Goal: Task Accomplishment & Management: Use online tool/utility

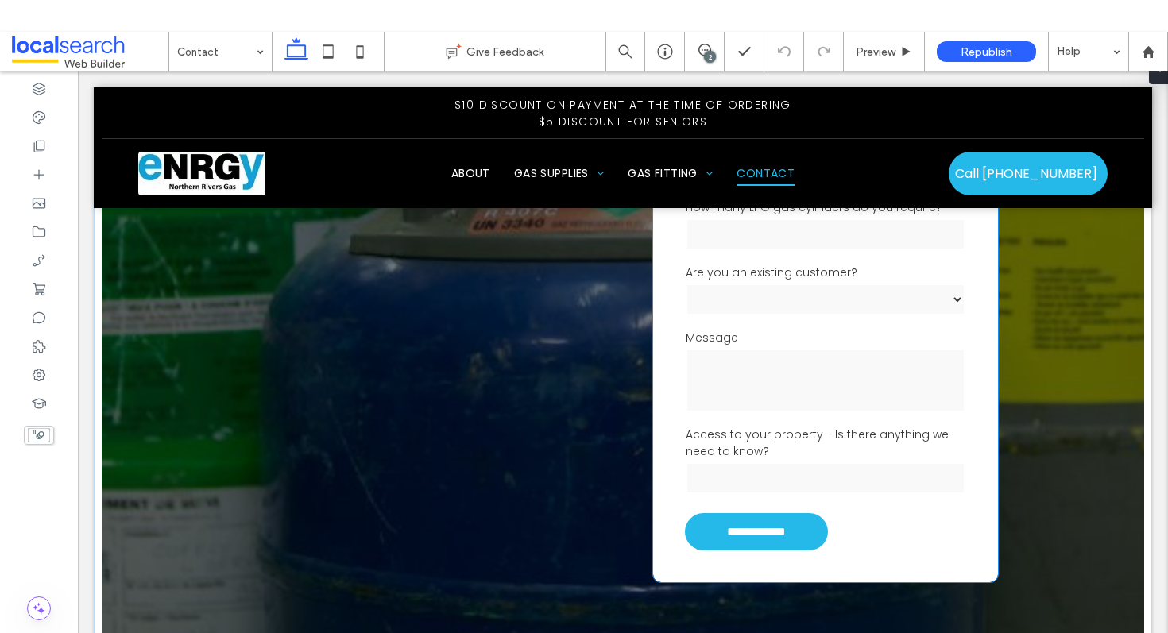
scroll to position [589, 0]
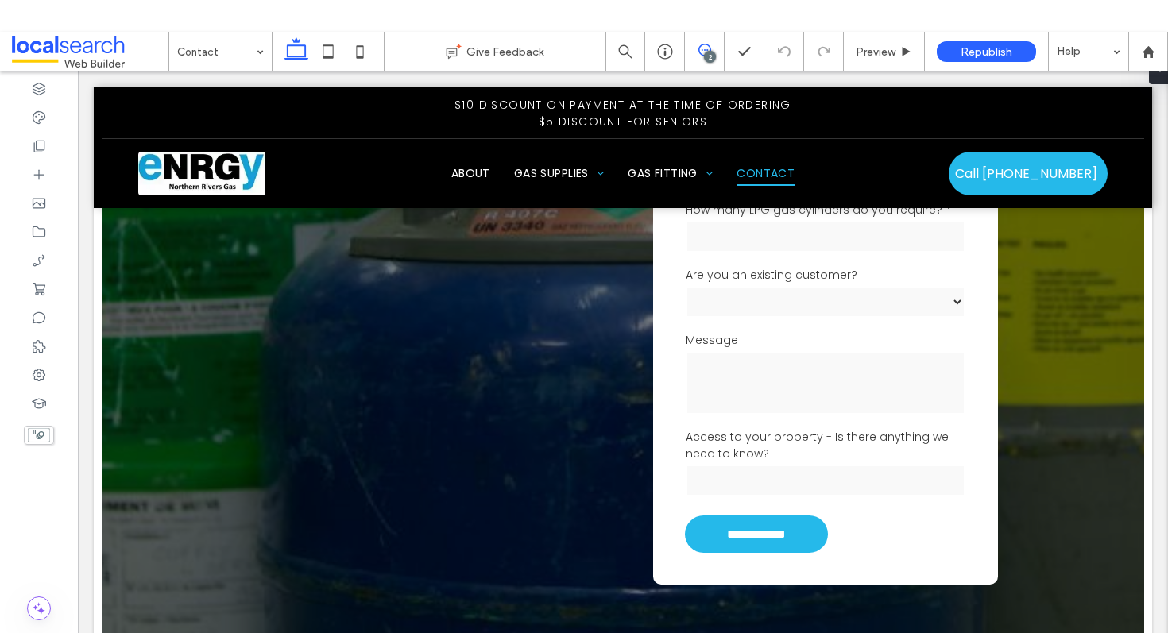
click at [709, 49] on icon at bounding box center [705, 50] width 13 height 13
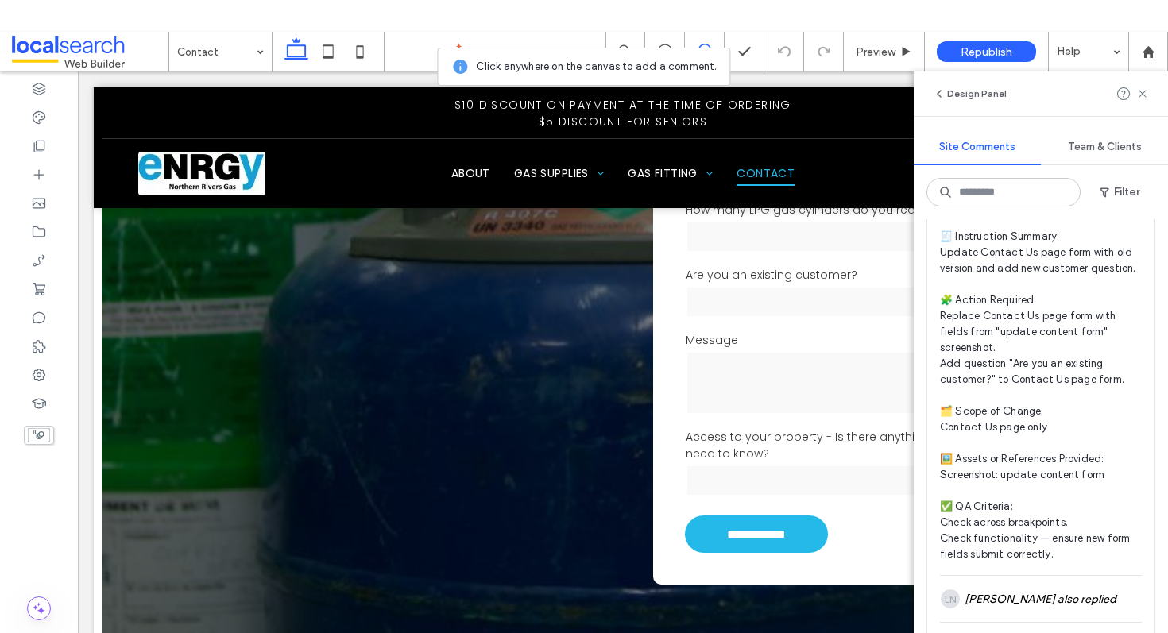
scroll to position [777, 0]
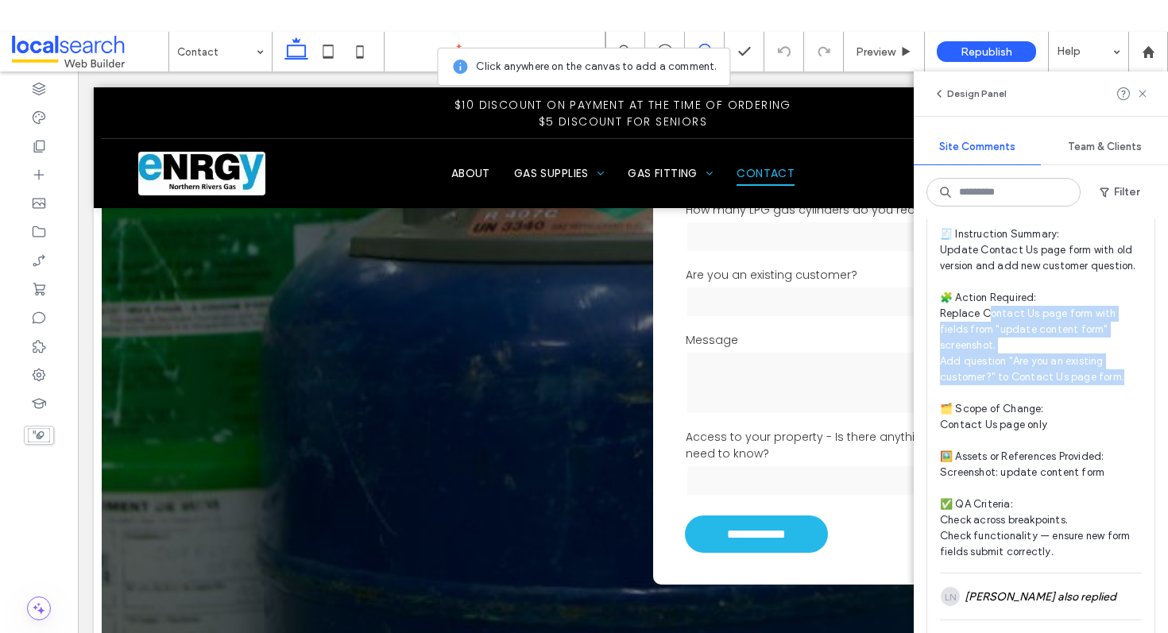
drag, startPoint x: 986, startPoint y: 320, endPoint x: 1125, endPoint y: 363, distance: 145.8
click at [1125, 363] on span "DEV/ CONTACT PAGE 🧾 Instruction Summary: Update Contact Us page form with old v…" at bounding box center [1041, 378] width 202 height 366
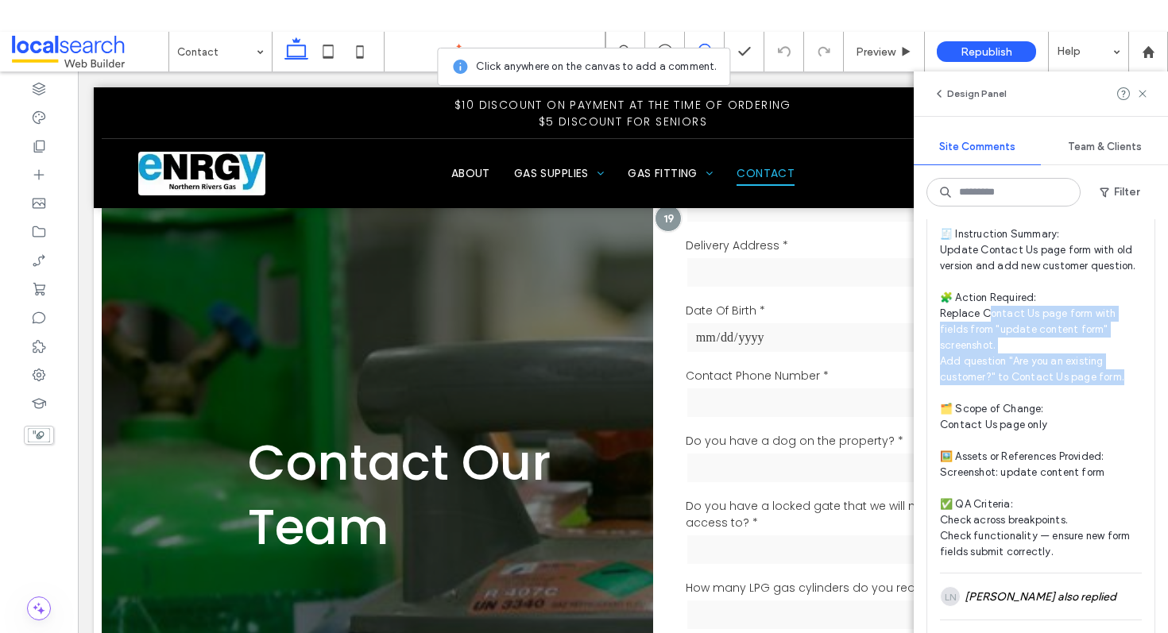
scroll to position [127, 0]
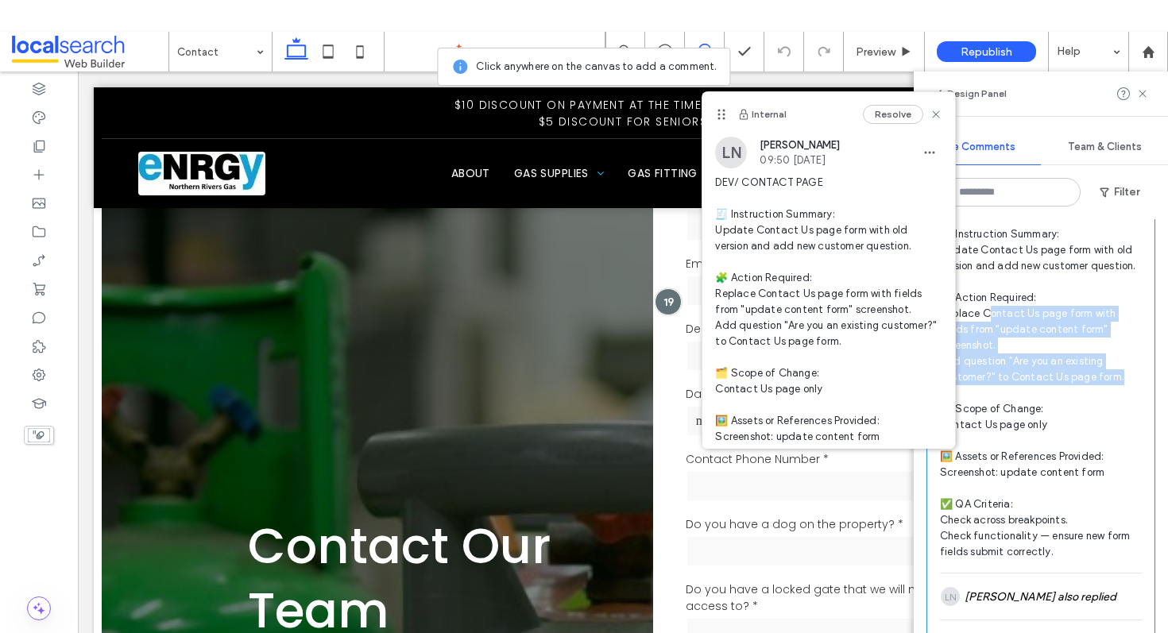
click at [1124, 362] on span "DEV/ CONTACT PAGE 🧾 Instruction Summary: Update Contact Us page form with old v…" at bounding box center [1041, 378] width 202 height 366
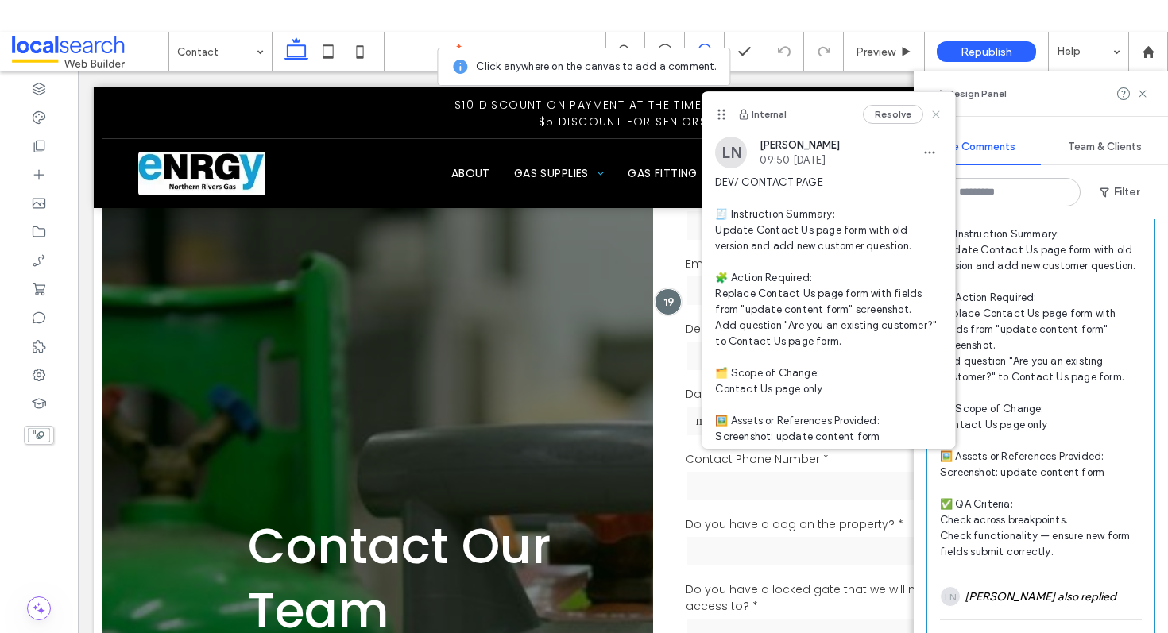
click at [939, 108] on icon at bounding box center [936, 114] width 13 height 13
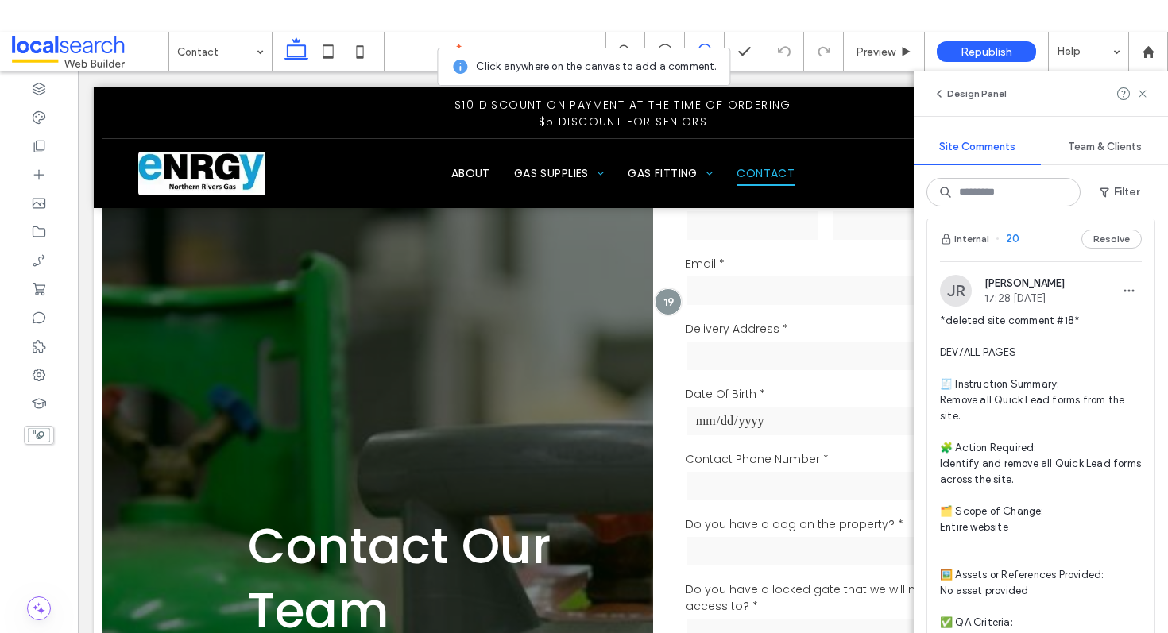
scroll to position [0, 0]
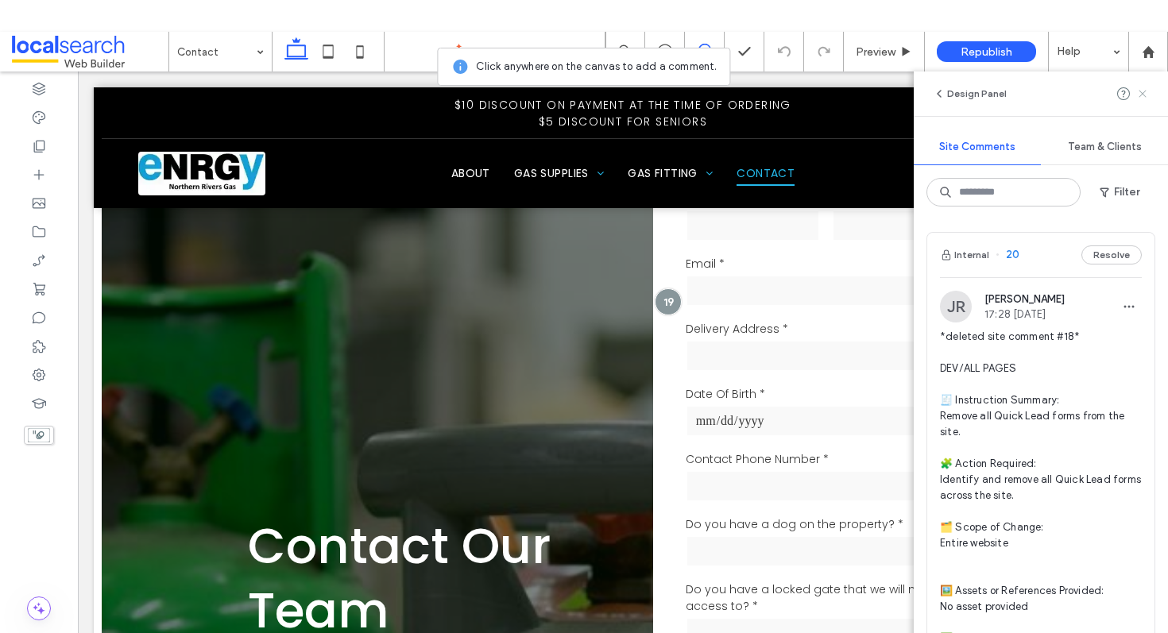
click at [1141, 90] on icon at bounding box center [1143, 93] width 13 height 13
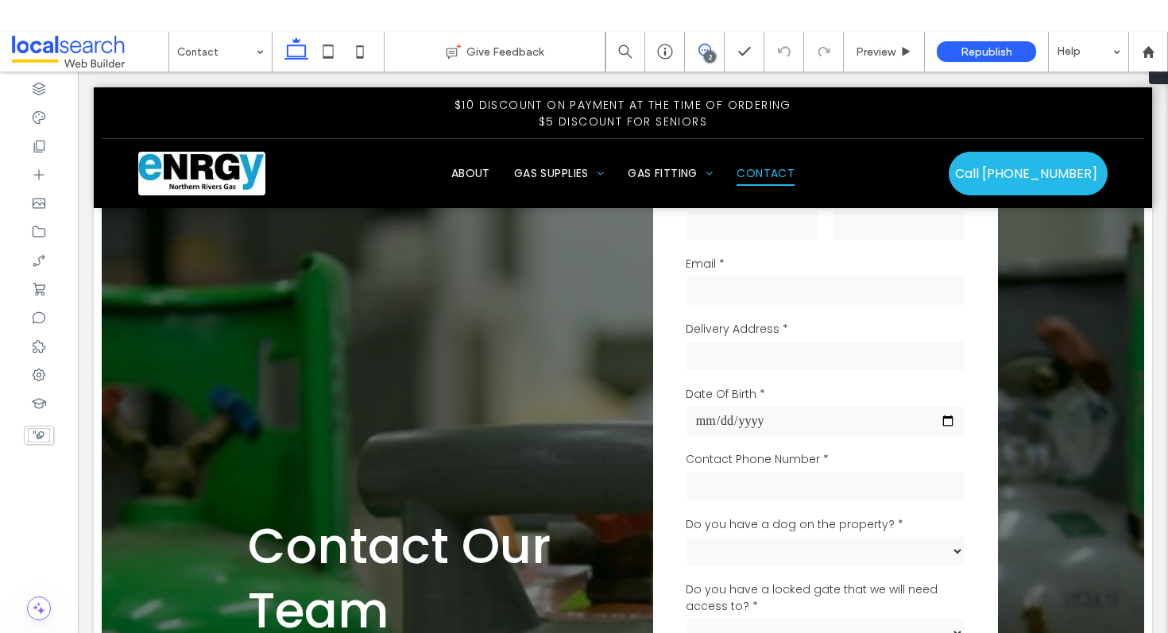
click at [701, 48] on icon at bounding box center [705, 50] width 13 height 13
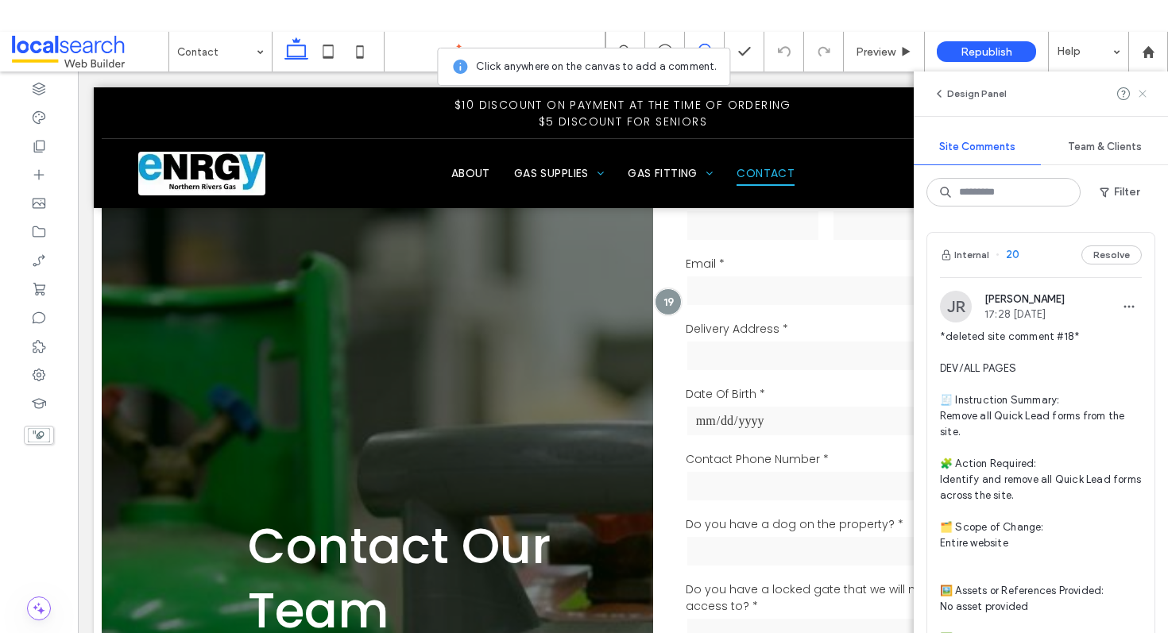
click at [1145, 91] on use at bounding box center [1142, 93] width 7 height 7
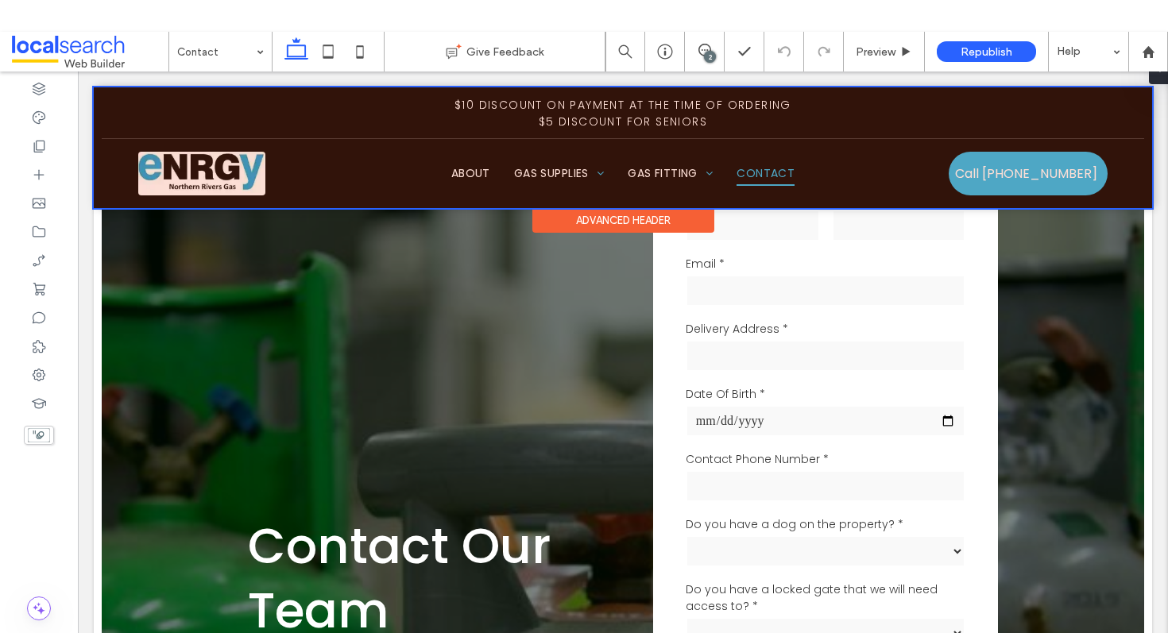
scroll to position [88, 0]
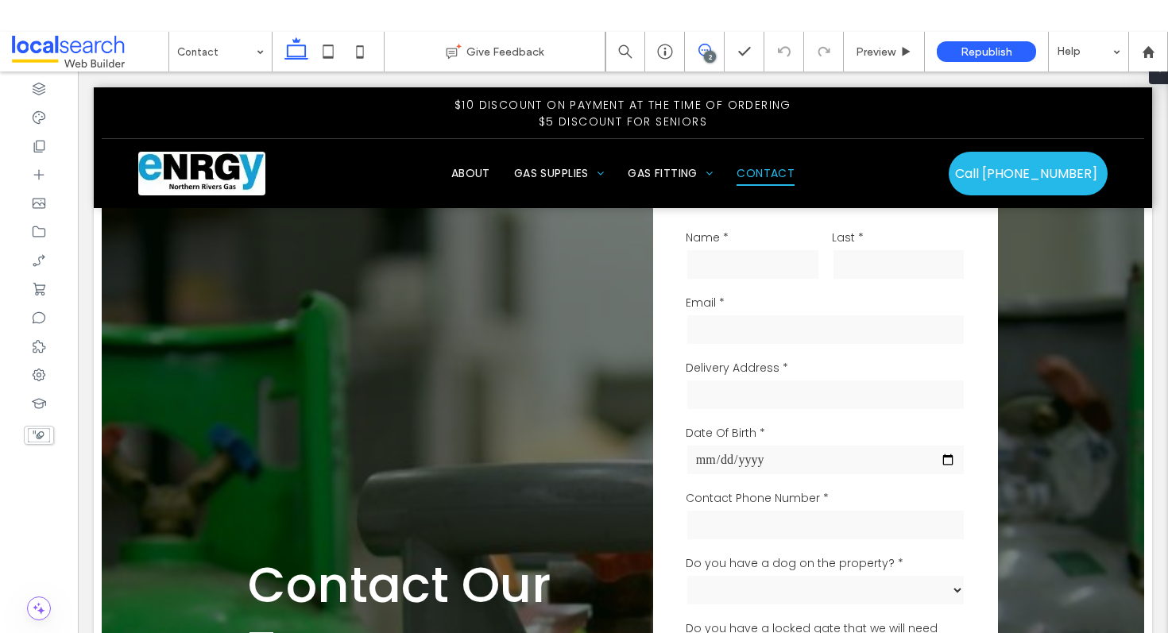
click at [711, 48] on span at bounding box center [704, 50] width 39 height 13
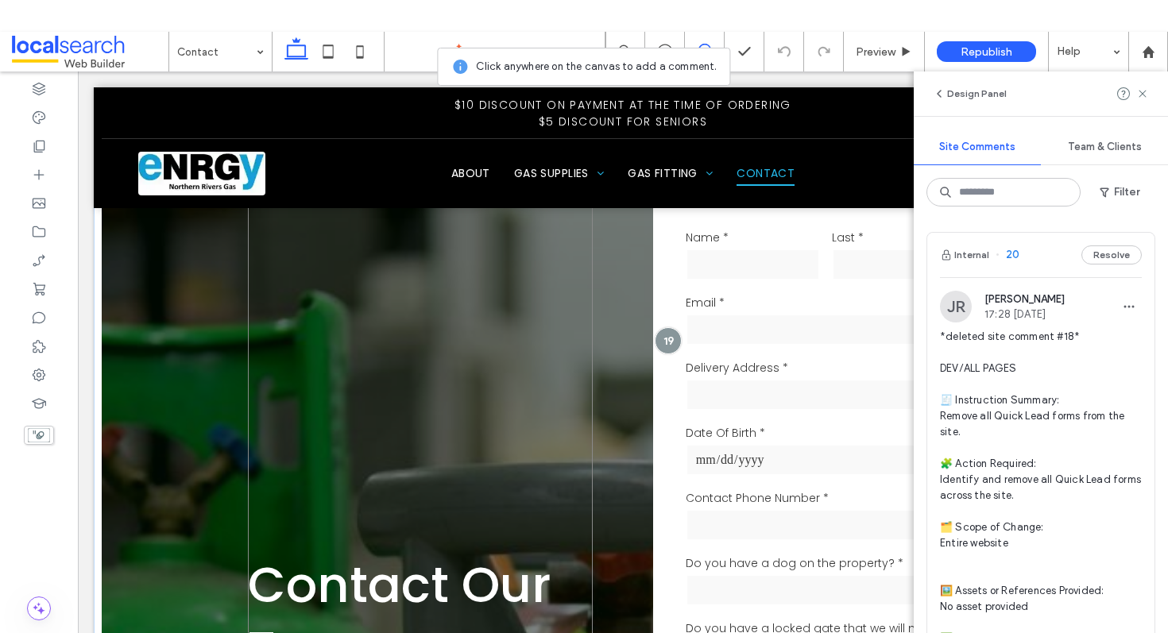
click at [519, 378] on div "Contact Our Team" at bounding box center [421, 617] width 346 height 935
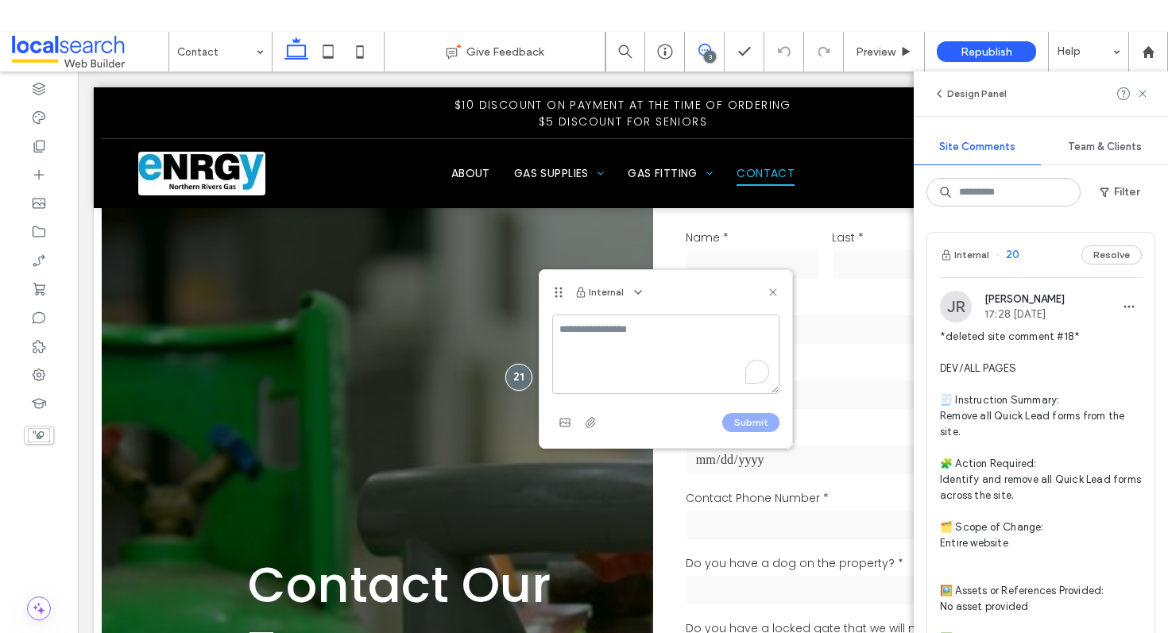
click at [606, 360] on textarea "To enrich screen reader interactions, please activate Accessibility in Grammarl…" at bounding box center [665, 354] width 227 height 79
type textarea "**********"
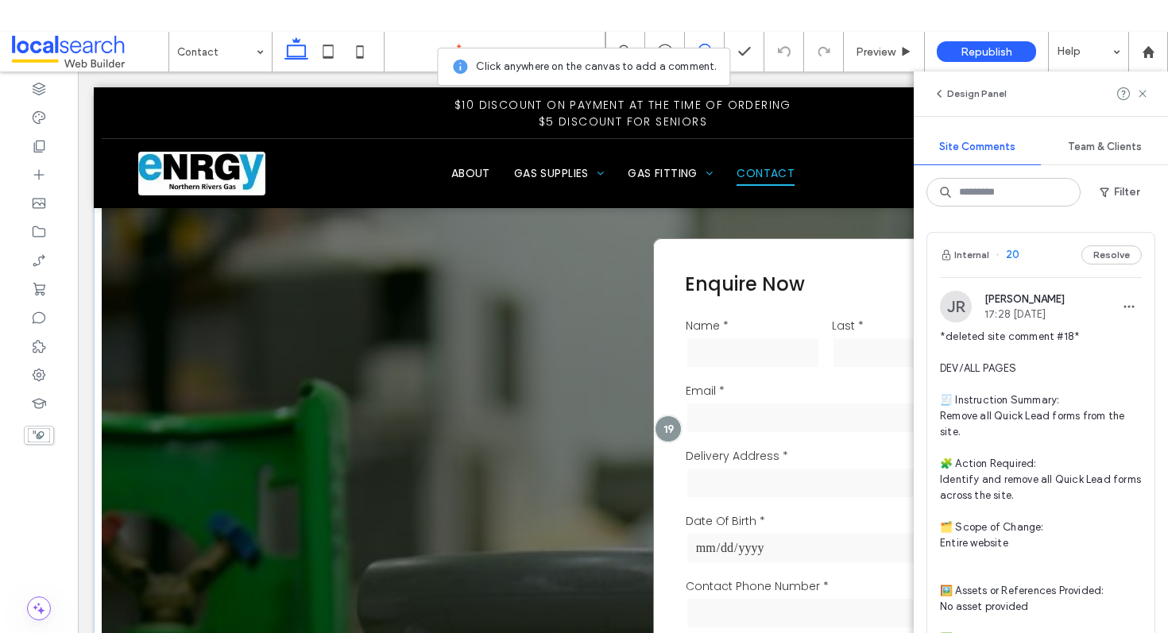
scroll to position [2, 0]
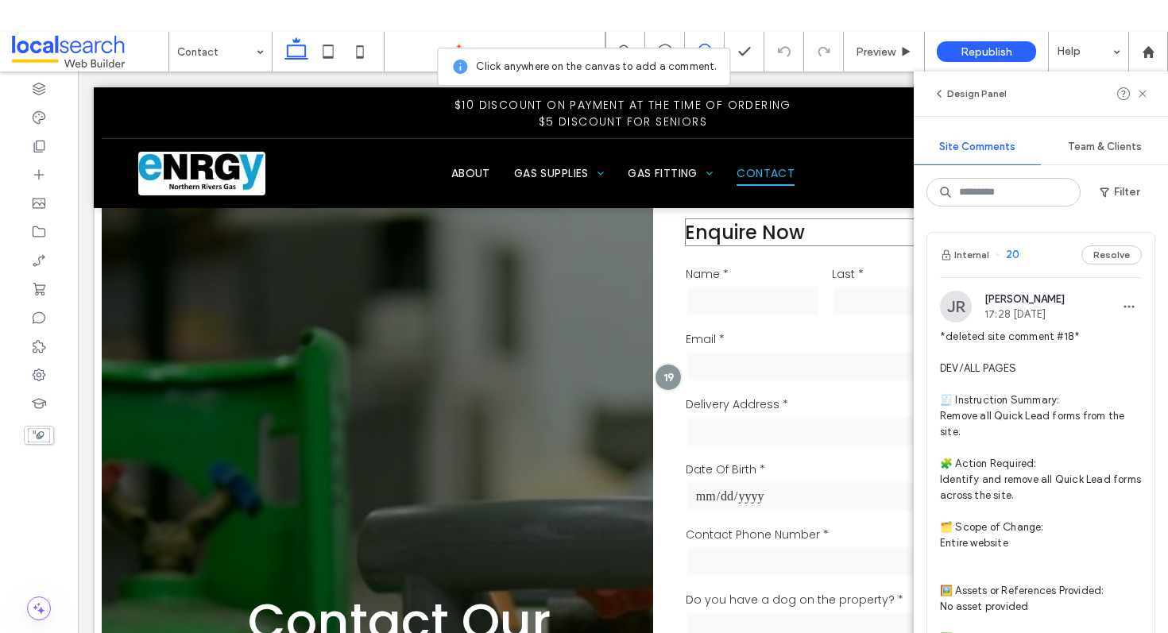
scroll to position [126, 0]
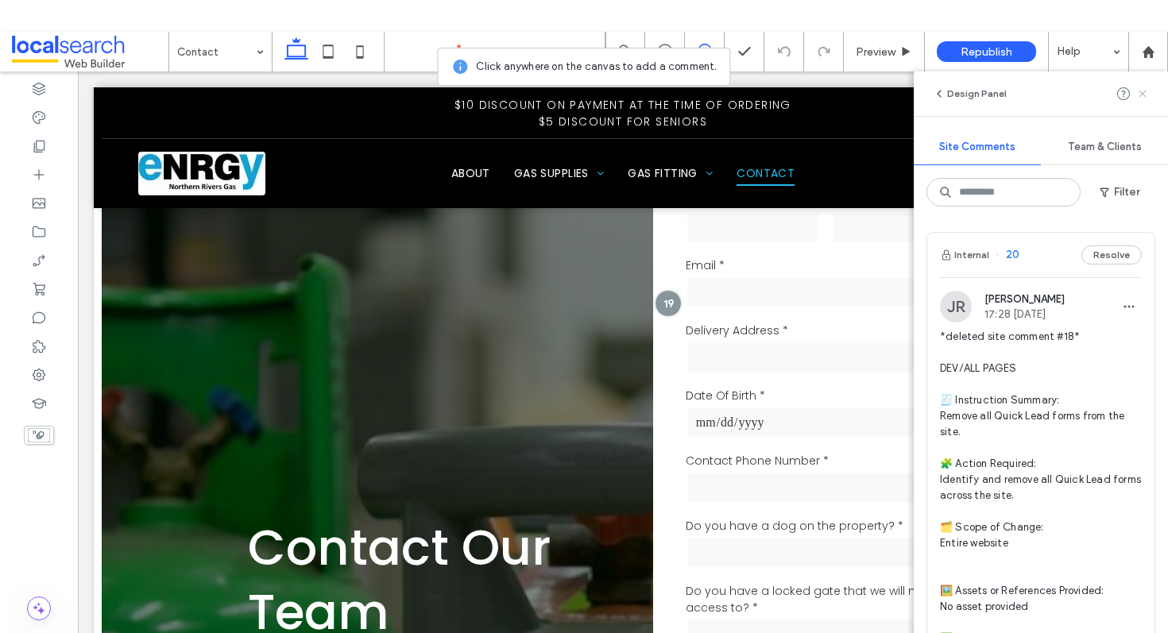
click at [1140, 84] on span at bounding box center [1143, 93] width 13 height 19
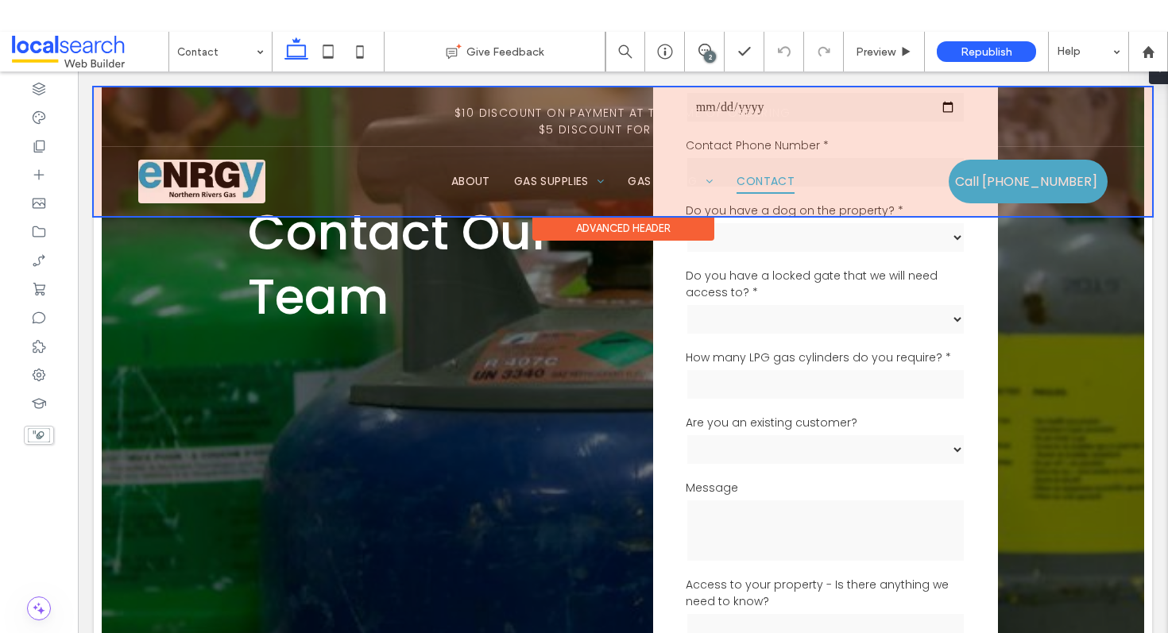
scroll to position [0, 0]
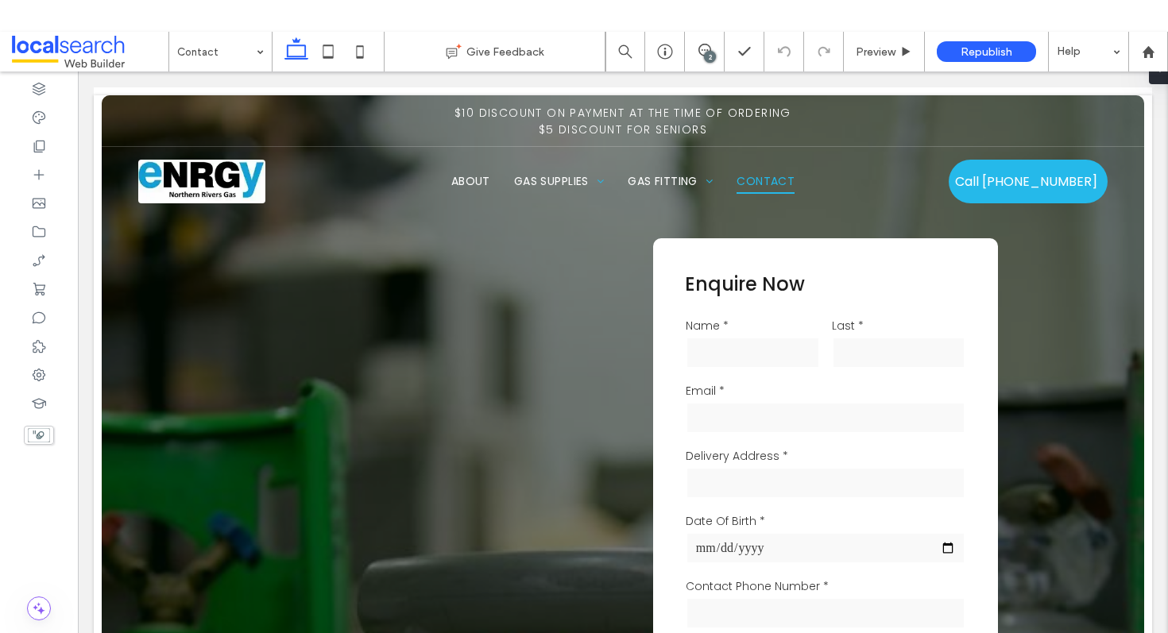
drag, startPoint x: 707, startPoint y: 54, endPoint x: 478, endPoint y: 401, distance: 416.0
click at [707, 54] on div "2" at bounding box center [710, 57] width 12 height 12
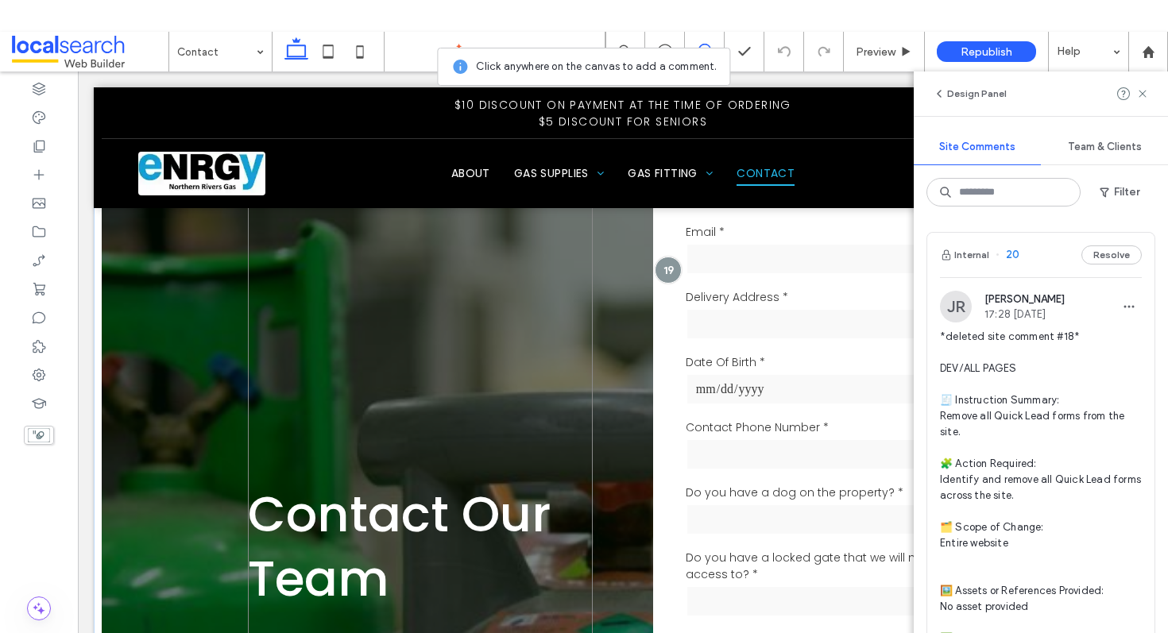
scroll to position [172, 0]
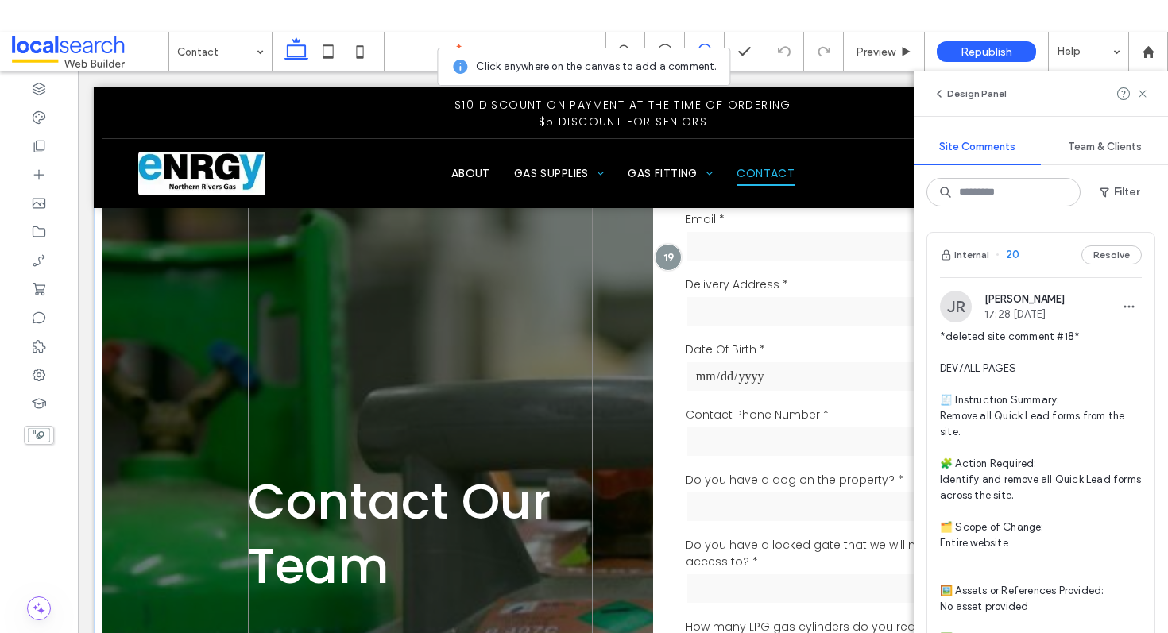
click at [567, 382] on div "Contact Our Team" at bounding box center [421, 534] width 346 height 935
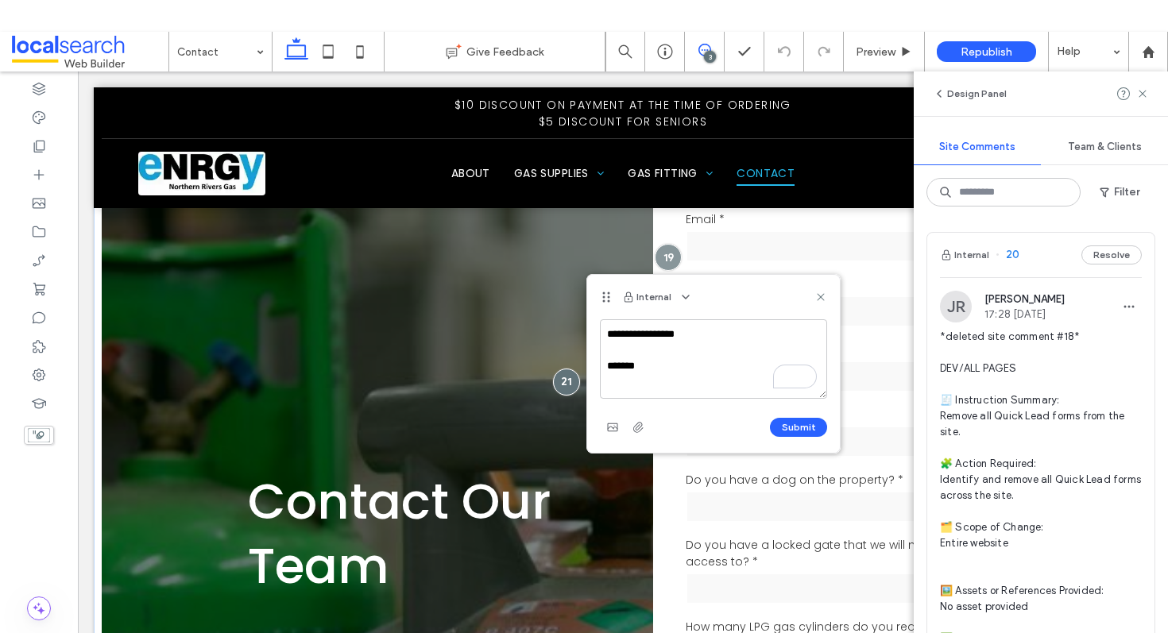
drag, startPoint x: 742, startPoint y: 440, endPoint x: 548, endPoint y: 367, distance: 207.0
click at [605, 349] on textarea "**********" at bounding box center [713, 359] width 227 height 79
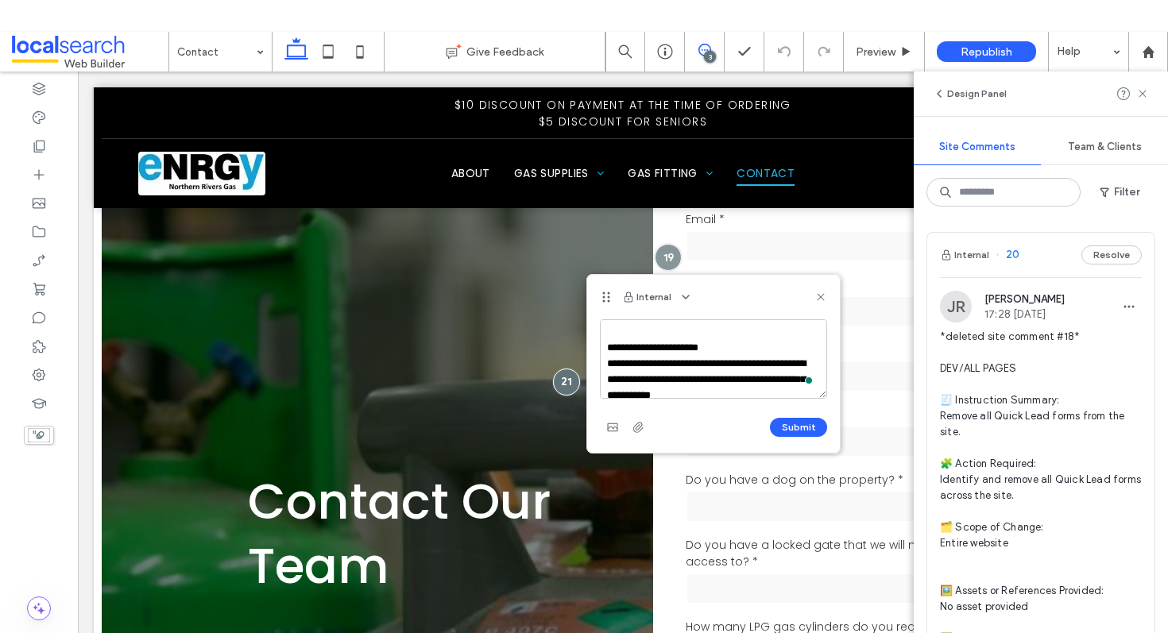
scroll to position [0, 0]
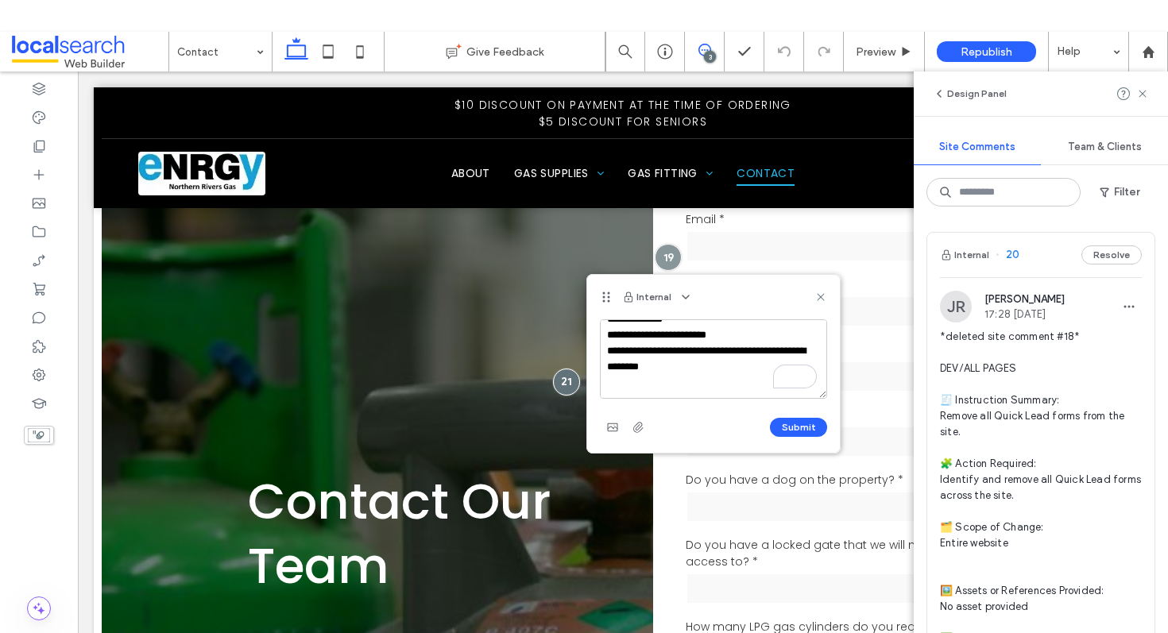
drag, startPoint x: 720, startPoint y: 374, endPoint x: 606, endPoint y: 380, distance: 114.6
click at [606, 380] on textarea "**********" at bounding box center [713, 359] width 227 height 79
type textarea "**********"
click at [801, 424] on button "Submit" at bounding box center [798, 427] width 57 height 19
